Goal: Navigation & Orientation: Go to known website

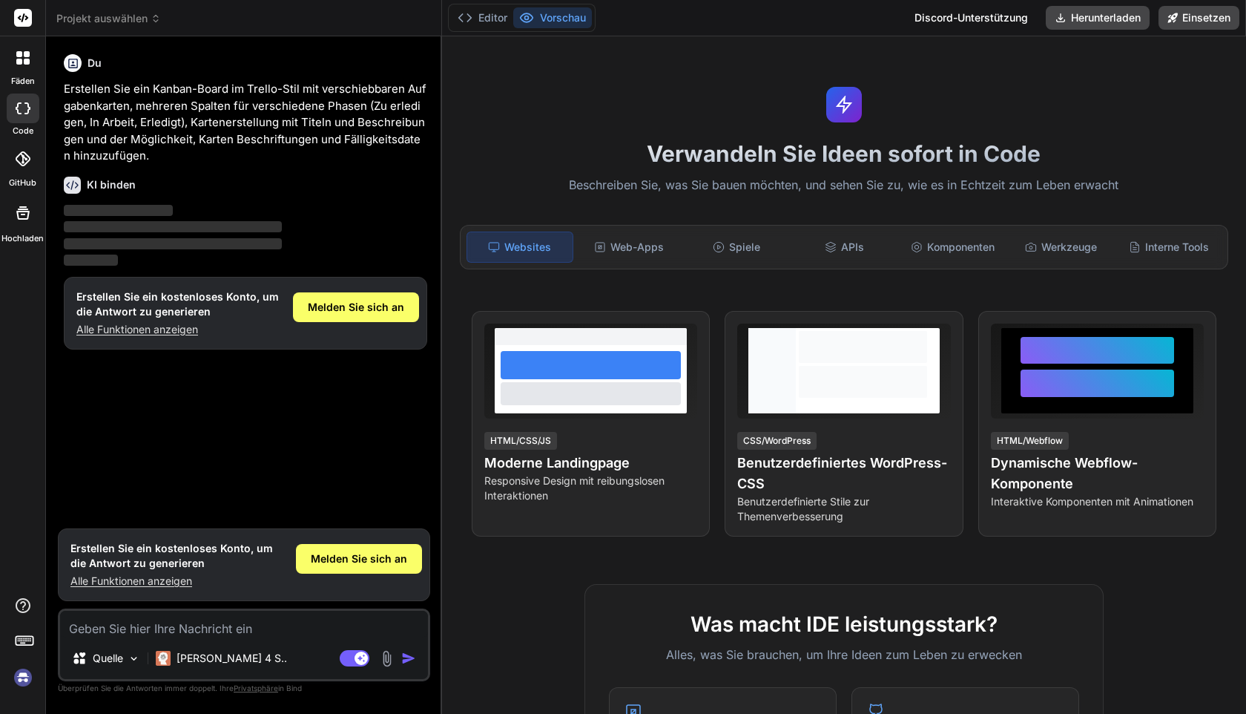
scroll to position [468, 0]
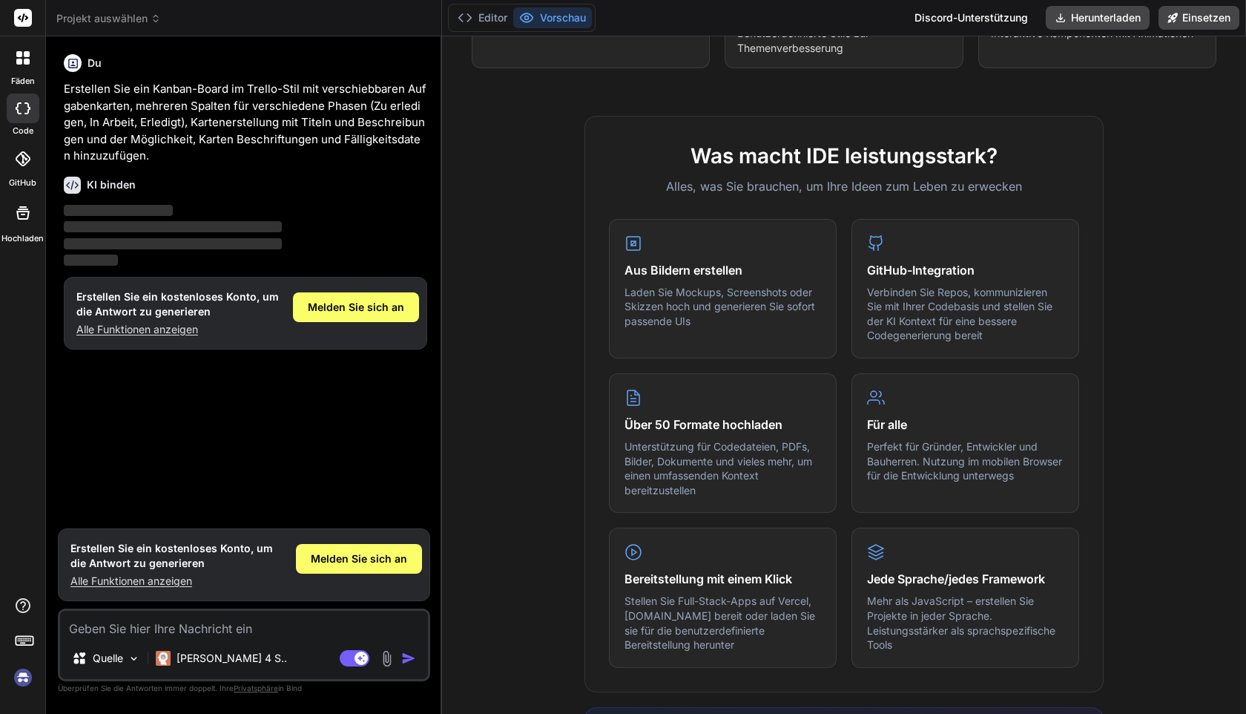
click at [28, 682] on img at bounding box center [22, 677] width 25 height 25
click at [21, 677] on img at bounding box center [22, 677] width 25 height 25
